Goal: Check status: Check status

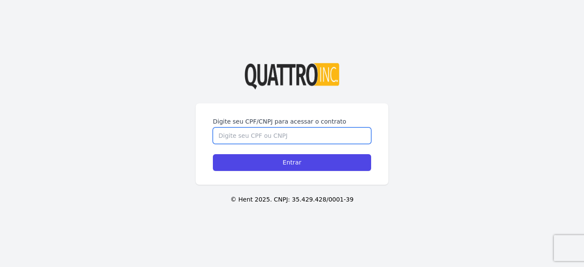
click at [255, 127] on input "Digite seu CPF/CNPJ para acessar o contrato" at bounding box center [292, 135] width 158 height 16
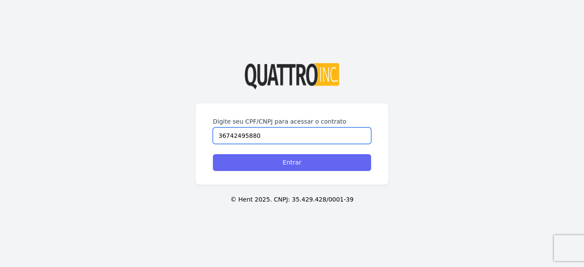
type input "36742495880"
click at [272, 163] on input "Entrar" at bounding box center [292, 162] width 158 height 17
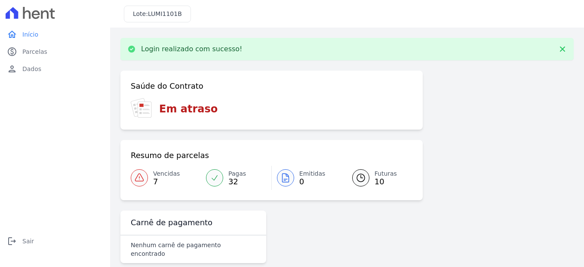
click at [308, 178] on span "0" at bounding box center [313, 181] width 26 height 7
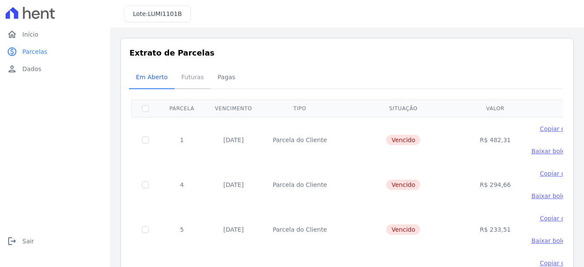
click at [193, 77] on span "Futuras" at bounding box center [192, 76] width 33 height 17
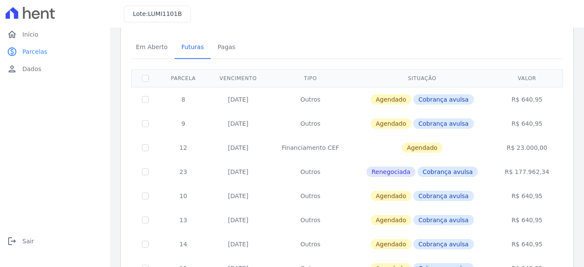
scroll to position [15, 0]
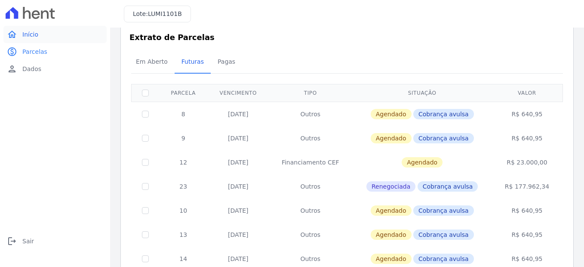
click at [25, 35] on span "Início" at bounding box center [30, 34] width 16 height 9
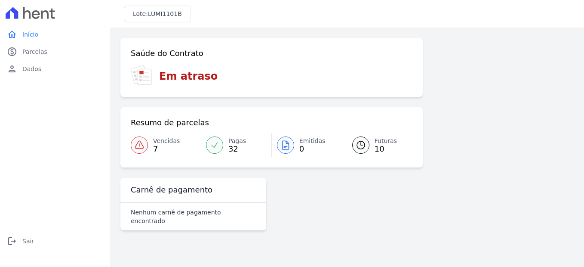
click at [167, 145] on span "7" at bounding box center [166, 148] width 27 height 7
